Goal: Transaction & Acquisition: Purchase product/service

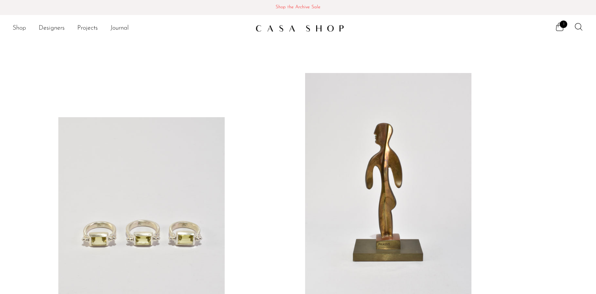
click at [21, 29] on link "Shop" at bounding box center [19, 28] width 13 height 10
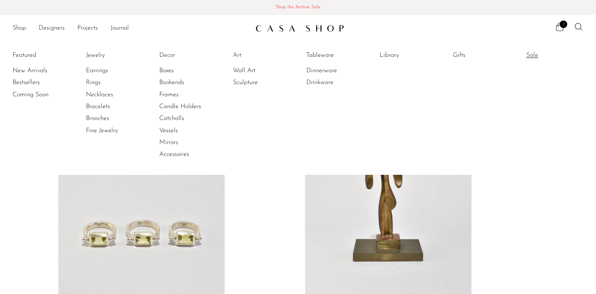
click at [534, 55] on link "Sale" at bounding box center [555, 55] width 59 height 9
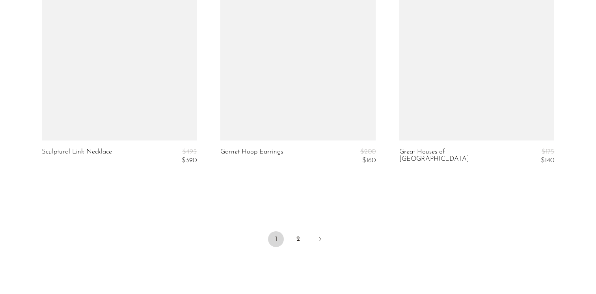
scroll to position [3019, 0]
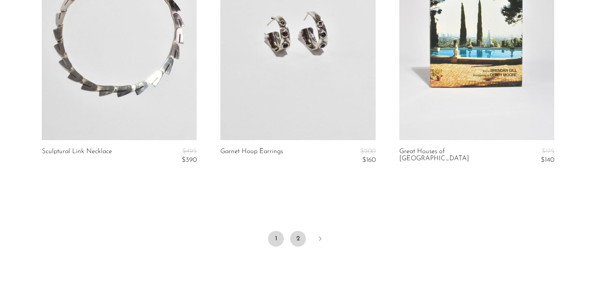
click at [293, 234] on link "2" at bounding box center [298, 239] width 16 height 16
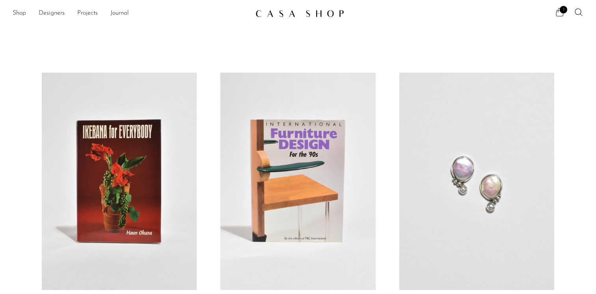
click at [558, 14] on icon at bounding box center [559, 11] width 9 height 9
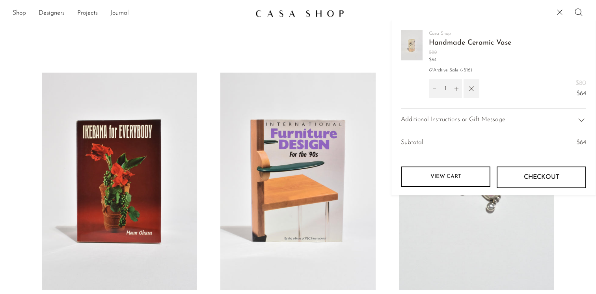
click at [527, 178] on span "Checkout" at bounding box center [541, 176] width 35 height 7
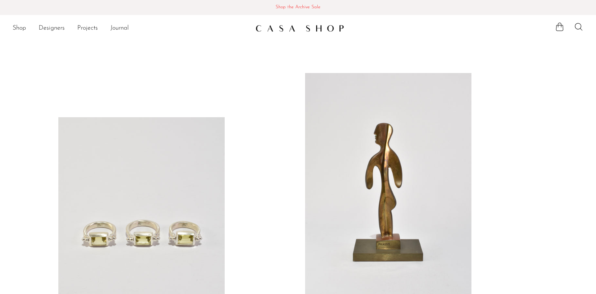
click at [294, 6] on span "Shop the Archive Sale" at bounding box center [297, 7] width 583 height 9
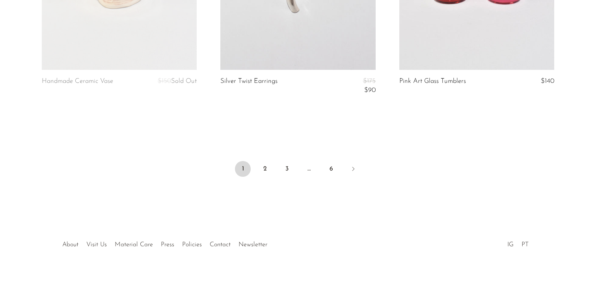
scroll to position [3044, 0]
click at [288, 168] on link "3" at bounding box center [287, 169] width 16 height 16
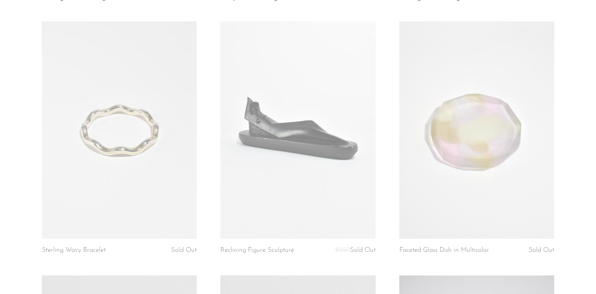
scroll to position [571, 0]
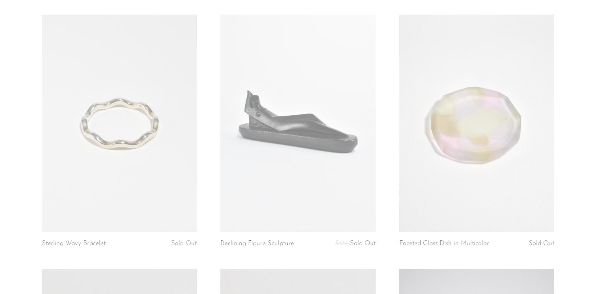
click at [318, 145] on link at bounding box center [297, 123] width 155 height 217
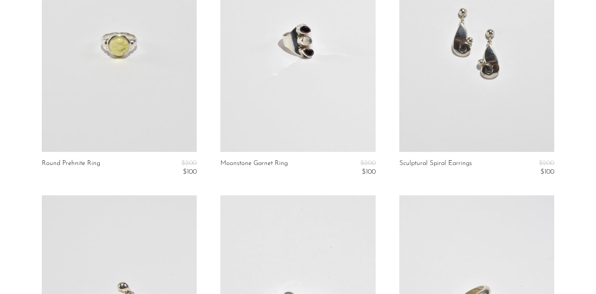
scroll to position [2181, 0]
click at [300, 49] on link at bounding box center [297, 43] width 155 height 217
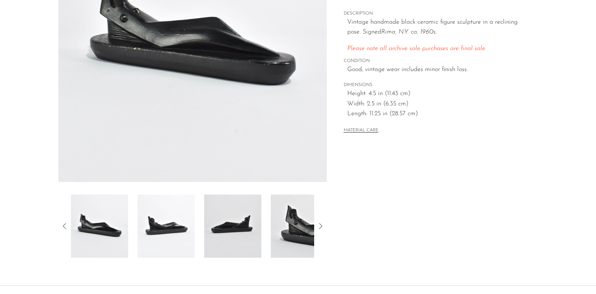
scroll to position [150, 0]
click at [320, 226] on icon at bounding box center [320, 225] width 9 height 9
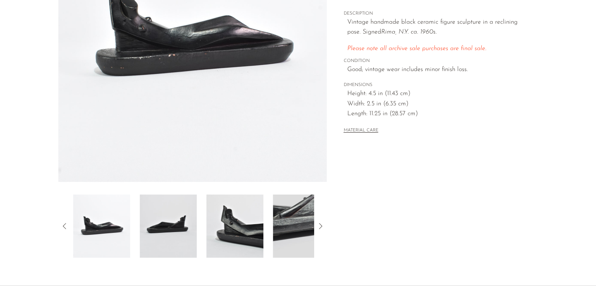
click at [291, 229] on img at bounding box center [301, 225] width 57 height 63
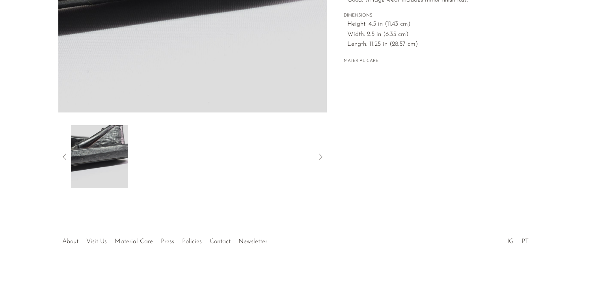
scroll to position [219, 0]
click at [319, 152] on icon at bounding box center [320, 156] width 9 height 9
click at [64, 156] on icon at bounding box center [64, 156] width 9 height 9
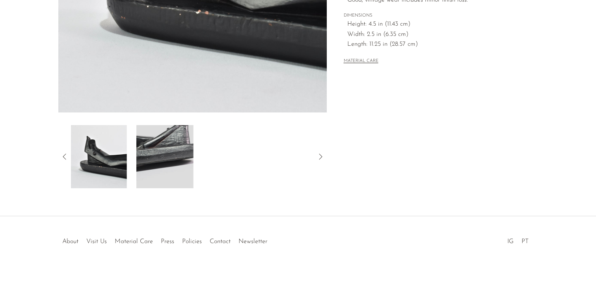
click at [115, 169] on img at bounding box center [98, 156] width 57 height 63
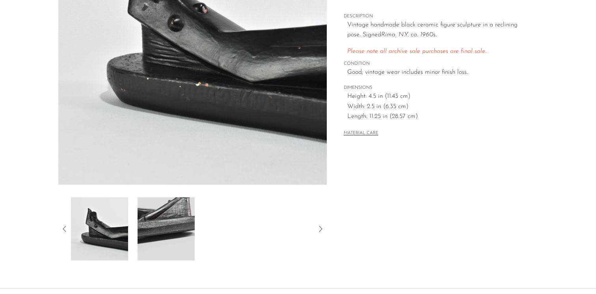
scroll to position [55, 0]
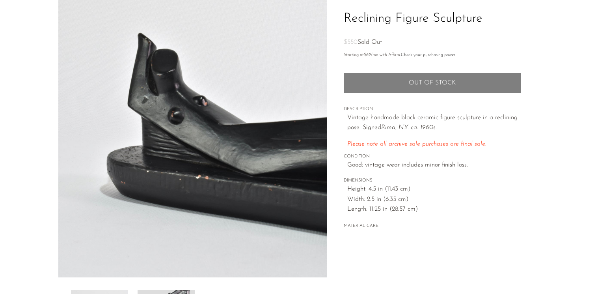
click at [361, 44] on span "Sold Out" at bounding box center [369, 42] width 24 height 6
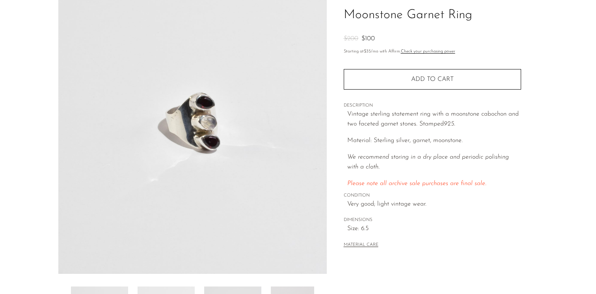
scroll to position [69, 0]
